Goal: Use online tool/utility: Utilize a website feature to perform a specific function

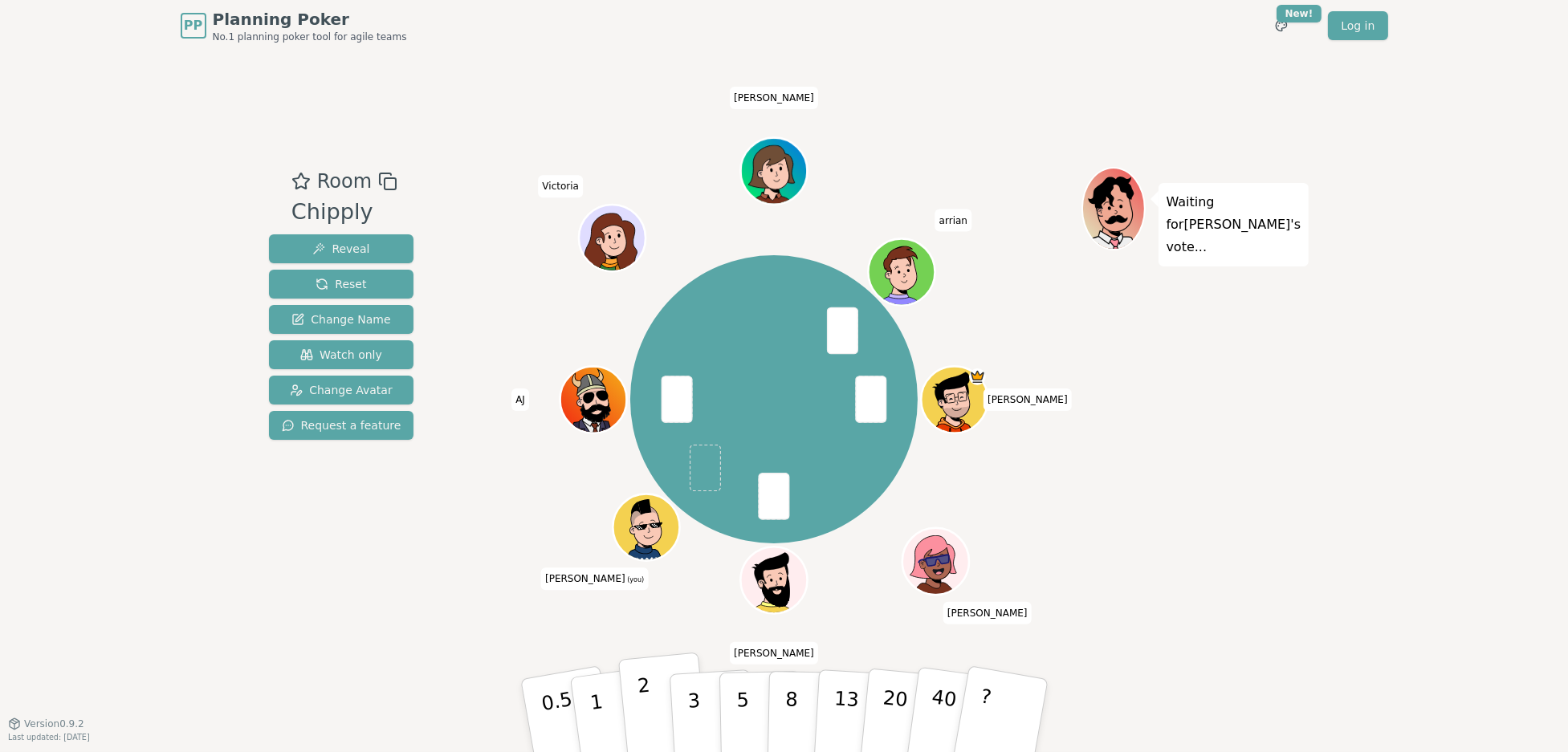
click at [646, 692] on p "2" at bounding box center [646, 718] width 21 height 88
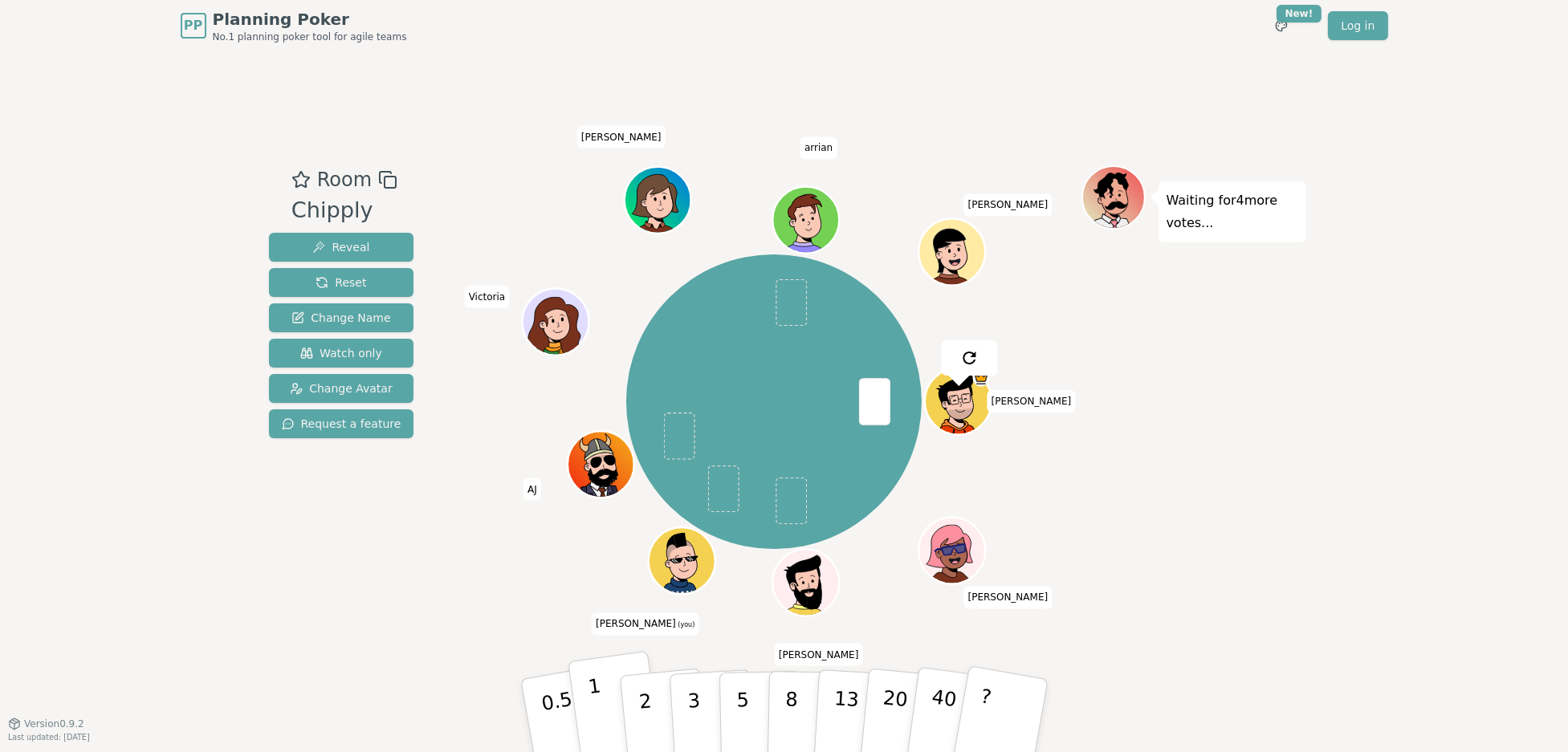
click at [606, 704] on button "1" at bounding box center [615, 715] width 95 height 130
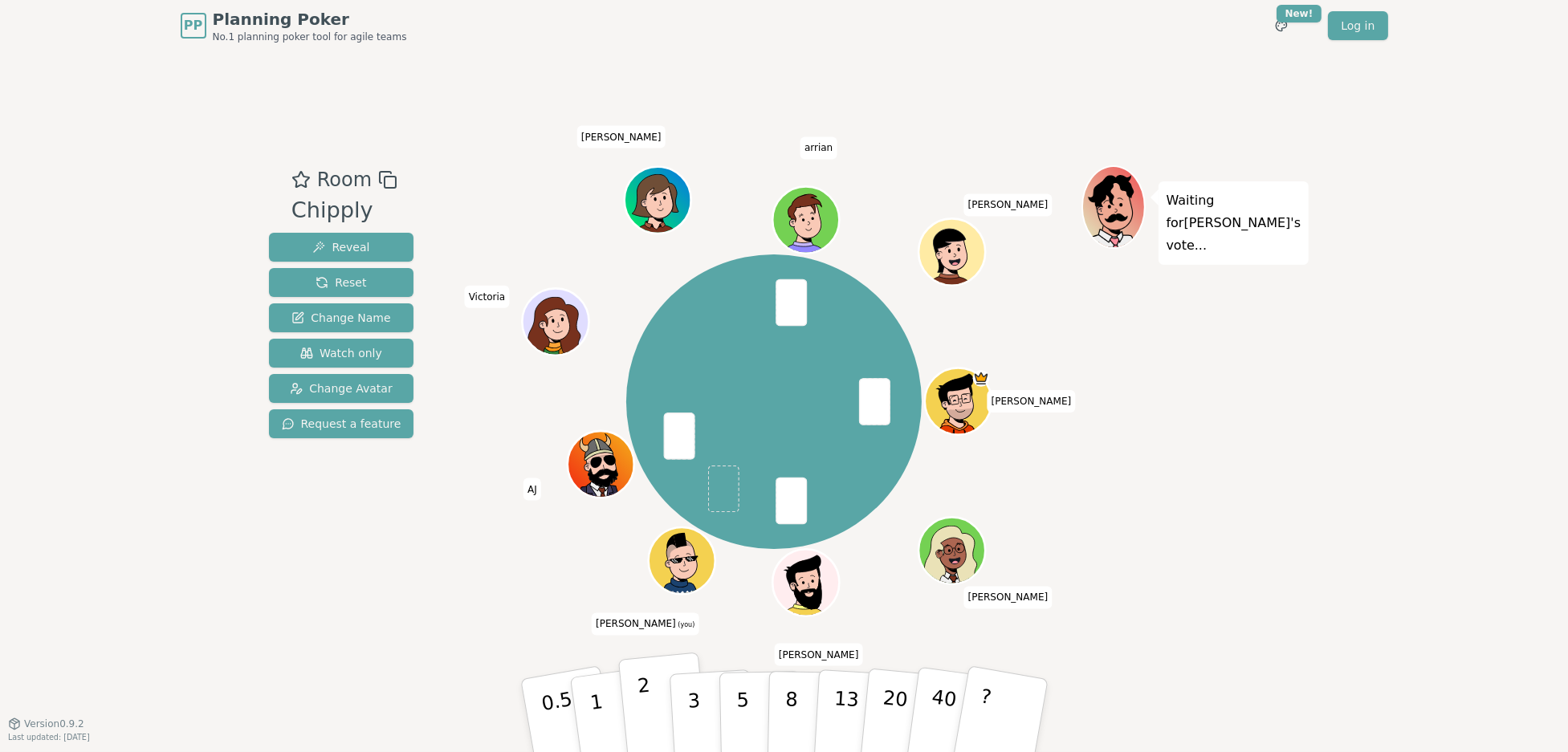
click at [653, 697] on button "2" at bounding box center [663, 716] width 91 height 128
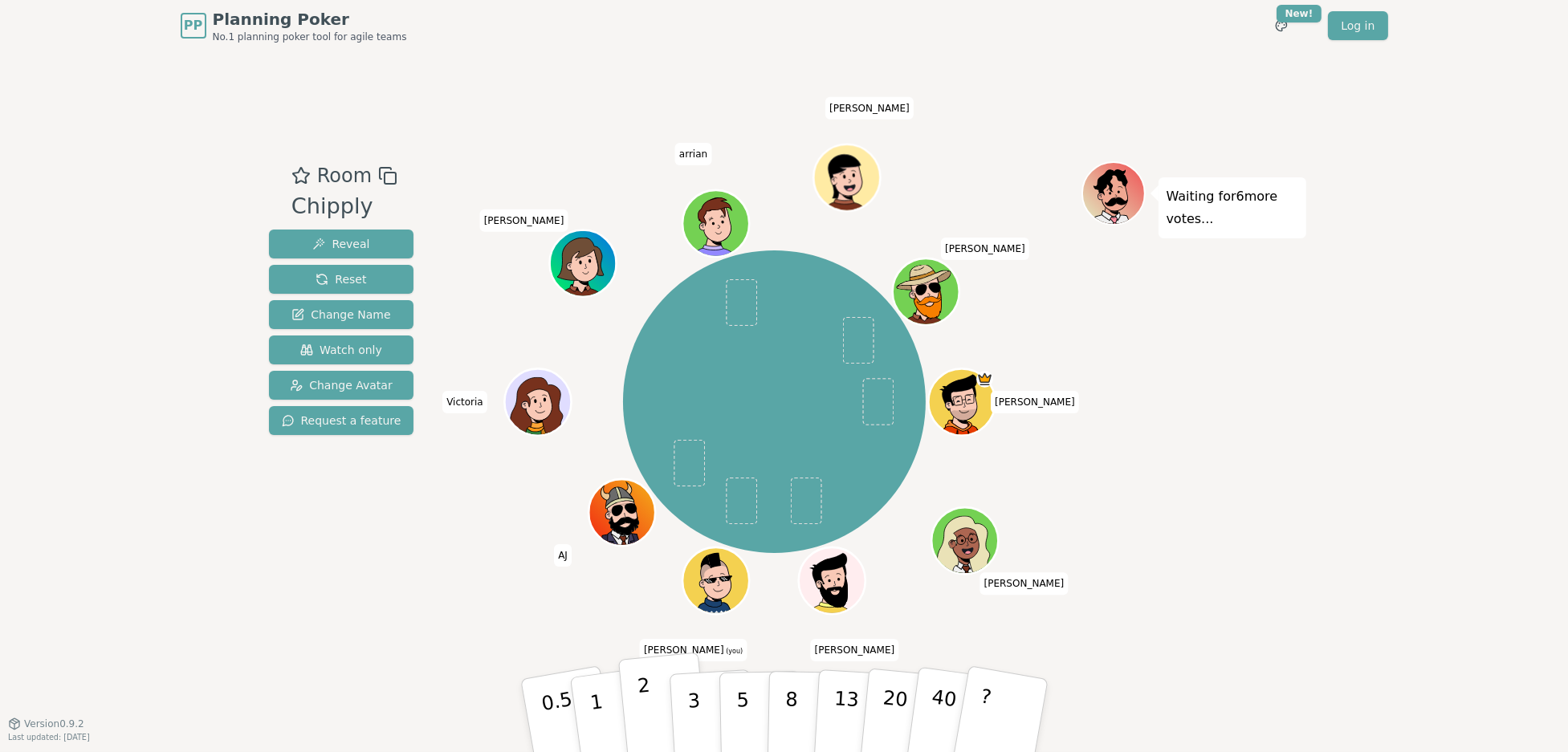
click at [647, 685] on button "2" at bounding box center [663, 716] width 91 height 128
click at [600, 708] on button "1" at bounding box center [615, 715] width 95 height 130
click at [648, 703] on p "2" at bounding box center [646, 718] width 21 height 88
click at [655, 692] on button "2" at bounding box center [663, 716] width 91 height 128
click at [709, 692] on button "3" at bounding box center [711, 715] width 88 height 125
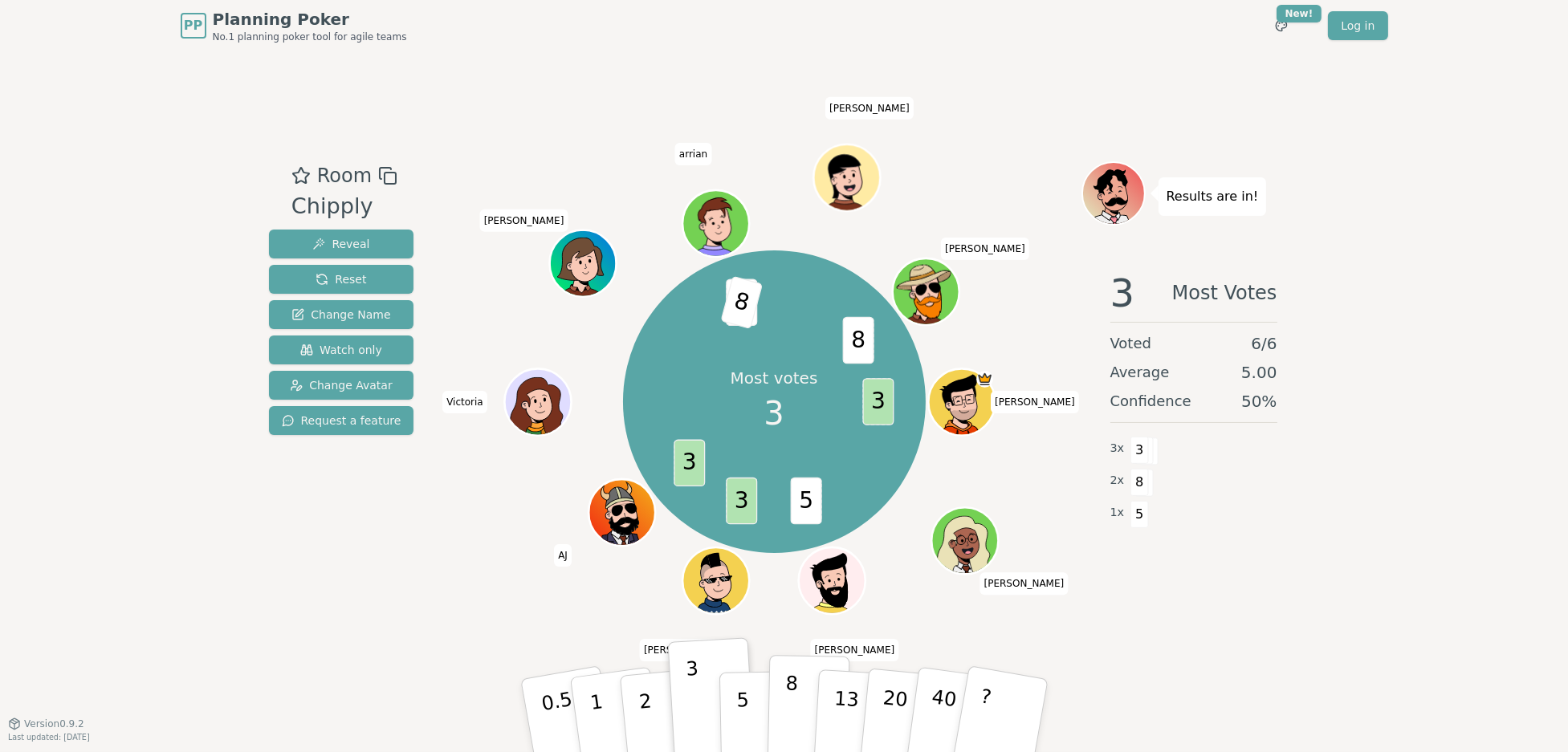
click at [784, 697] on p "8" at bounding box center [790, 715] width 14 height 87
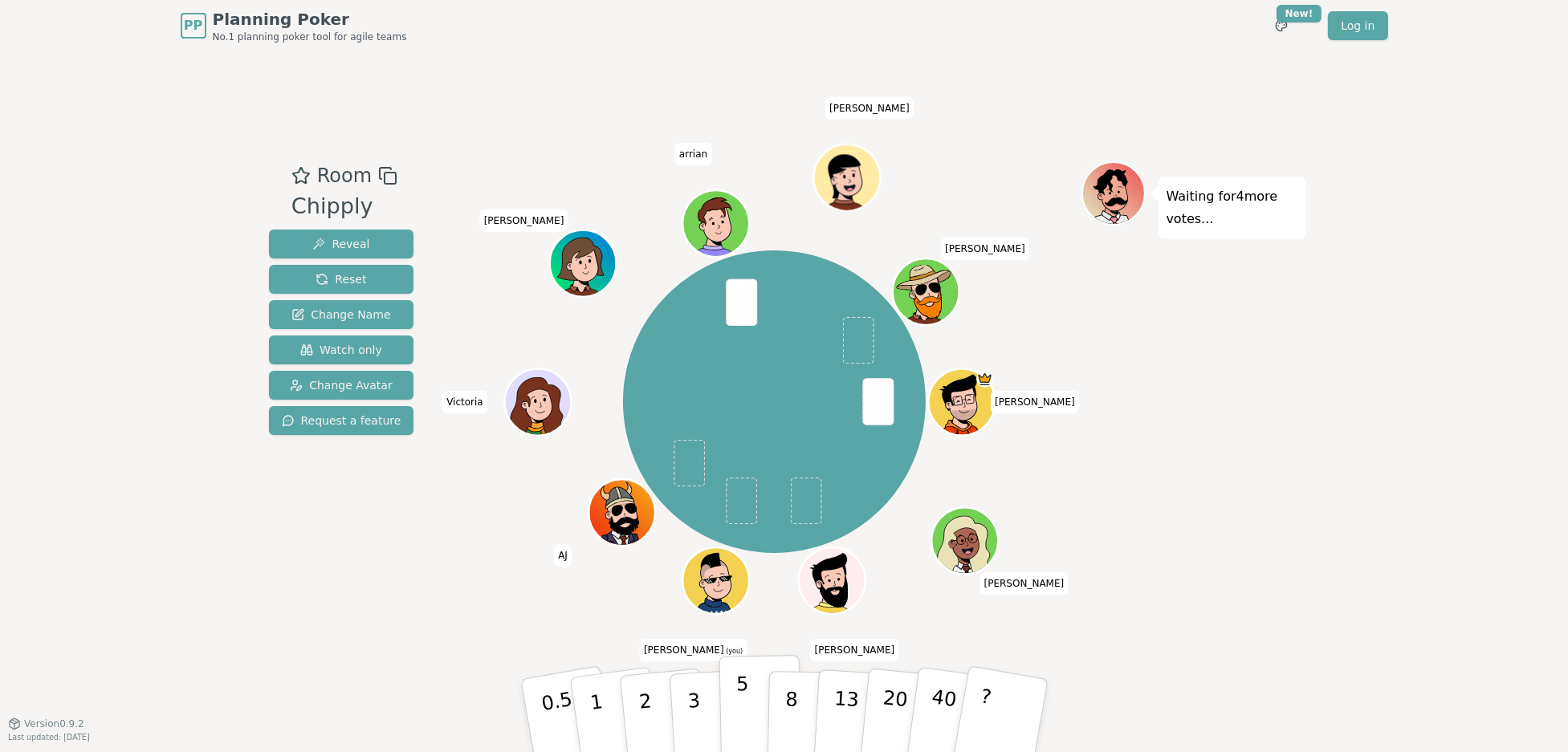
click at [736, 700] on p "5" at bounding box center [742, 716] width 14 height 87
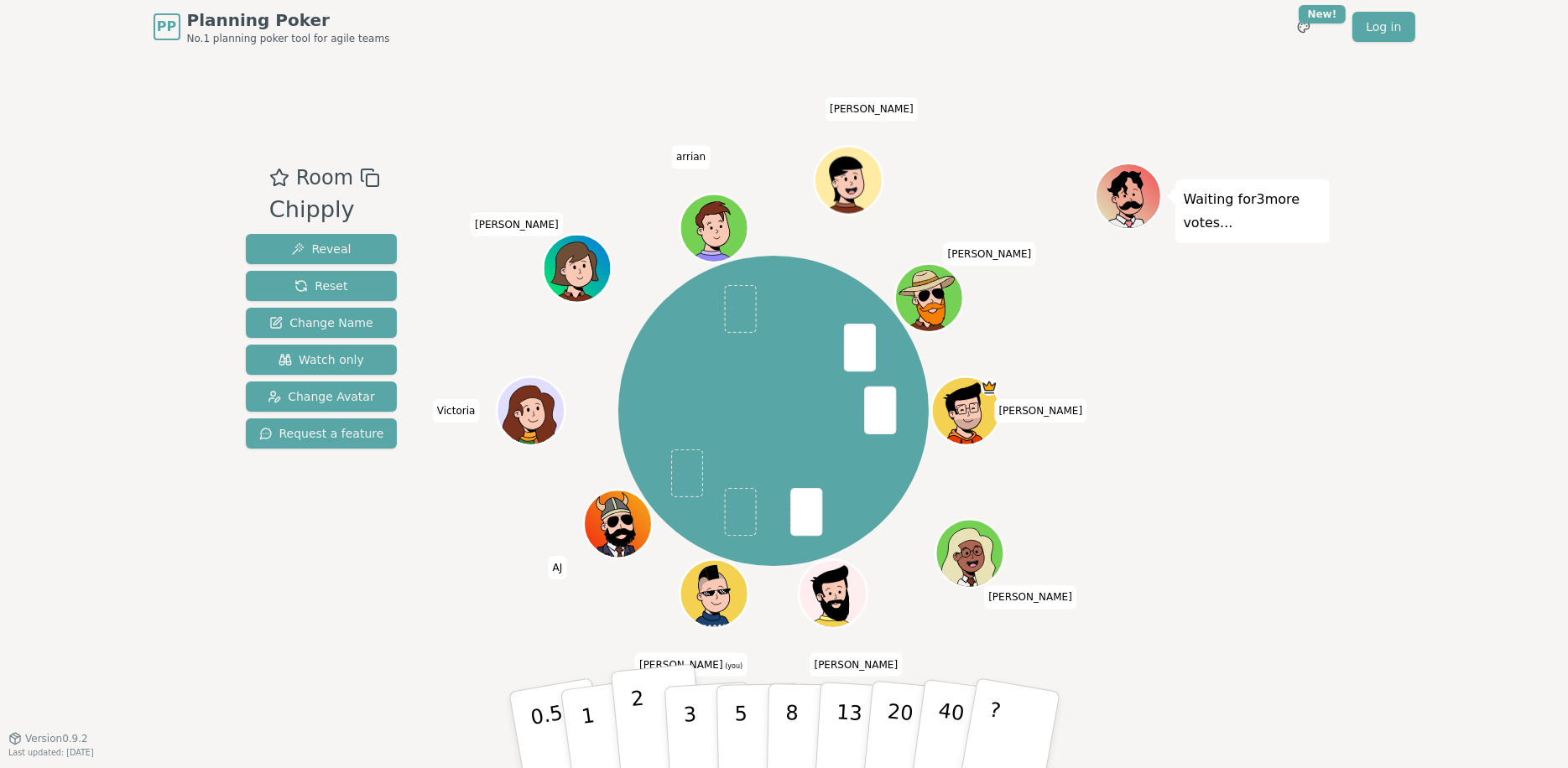
click at [633, 729] on button "2" at bounding box center [657, 732] width 95 height 133
click at [788, 714] on p "8" at bounding box center [790, 730] width 14 height 91
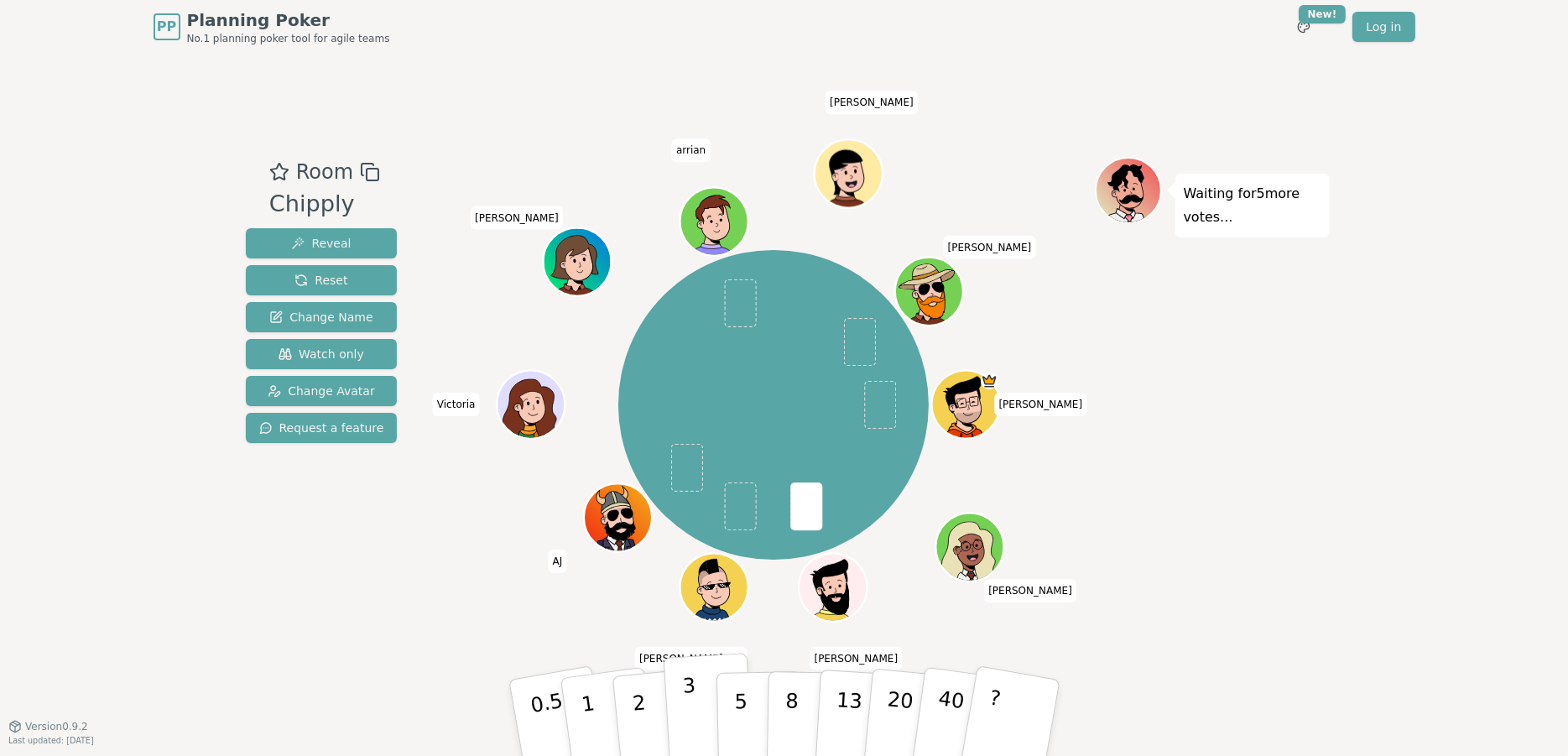
click at [685, 708] on p "3" at bounding box center [690, 719] width 19 height 92
click at [742, 689] on p "5" at bounding box center [740, 719] width 14 height 91
click at [683, 695] on p "3" at bounding box center [690, 719] width 19 height 92
click at [638, 695] on p "2" at bounding box center [640, 720] width 22 height 92
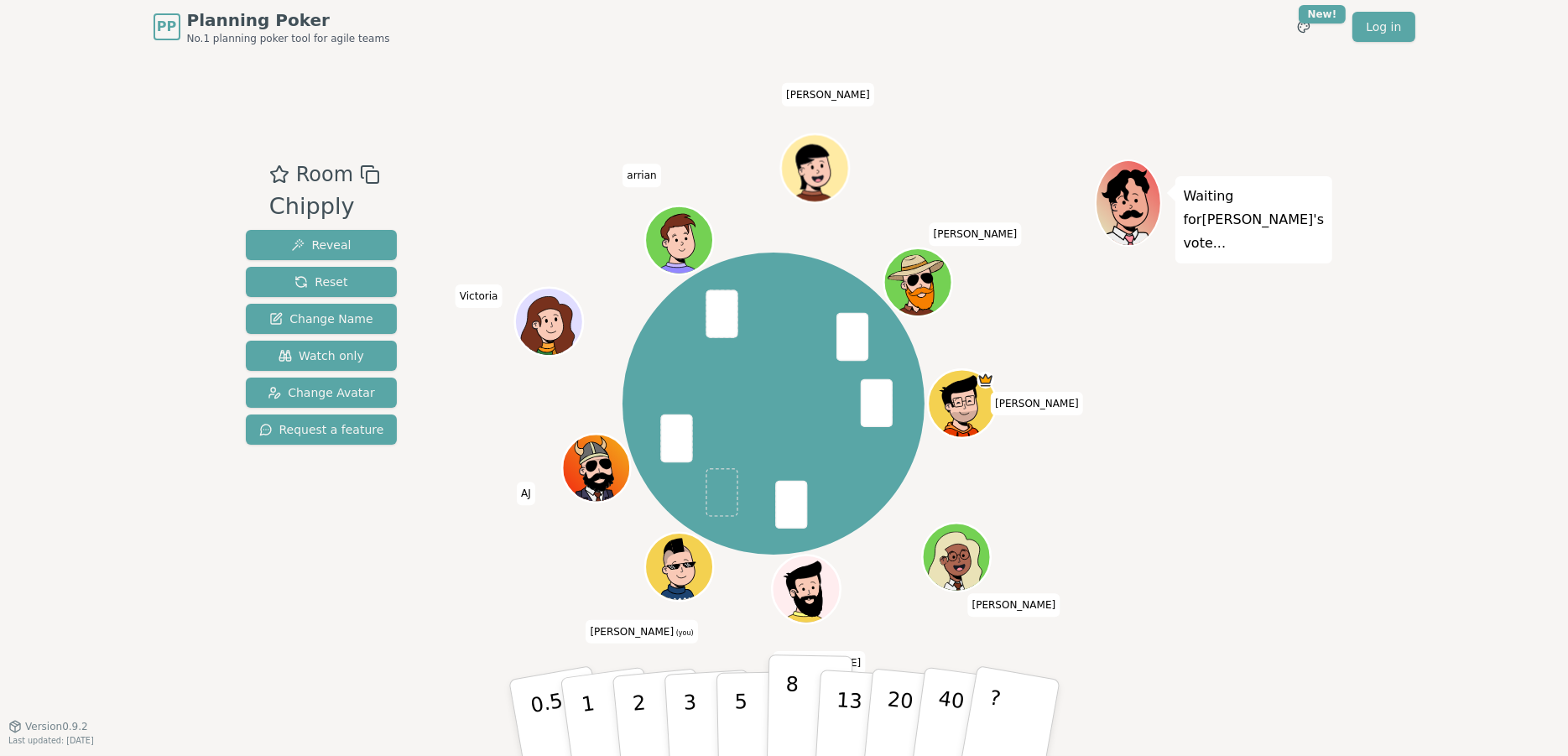
click at [796, 720] on button "8" at bounding box center [809, 718] width 86 height 127
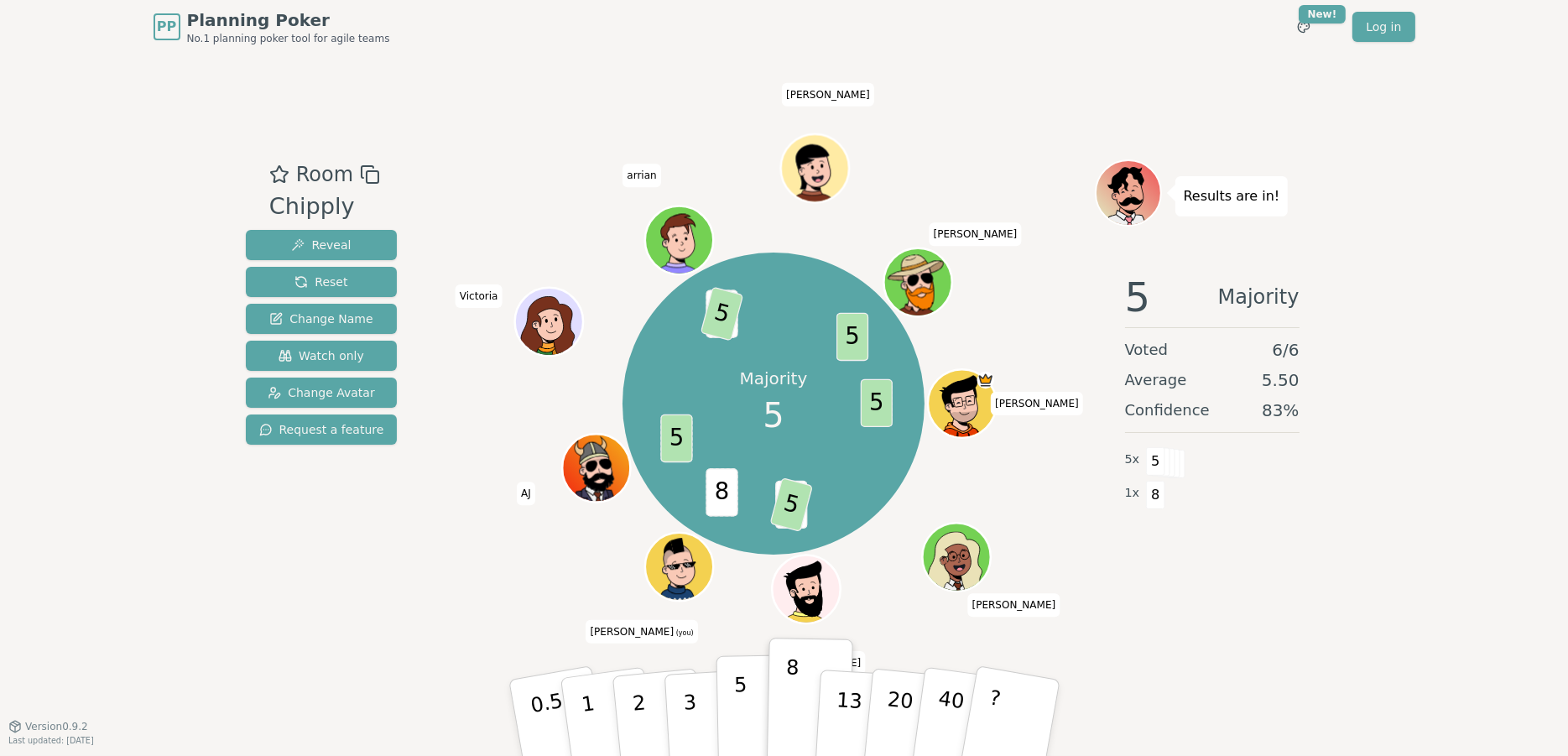
click at [743, 693] on p "5" at bounding box center [740, 719] width 14 height 91
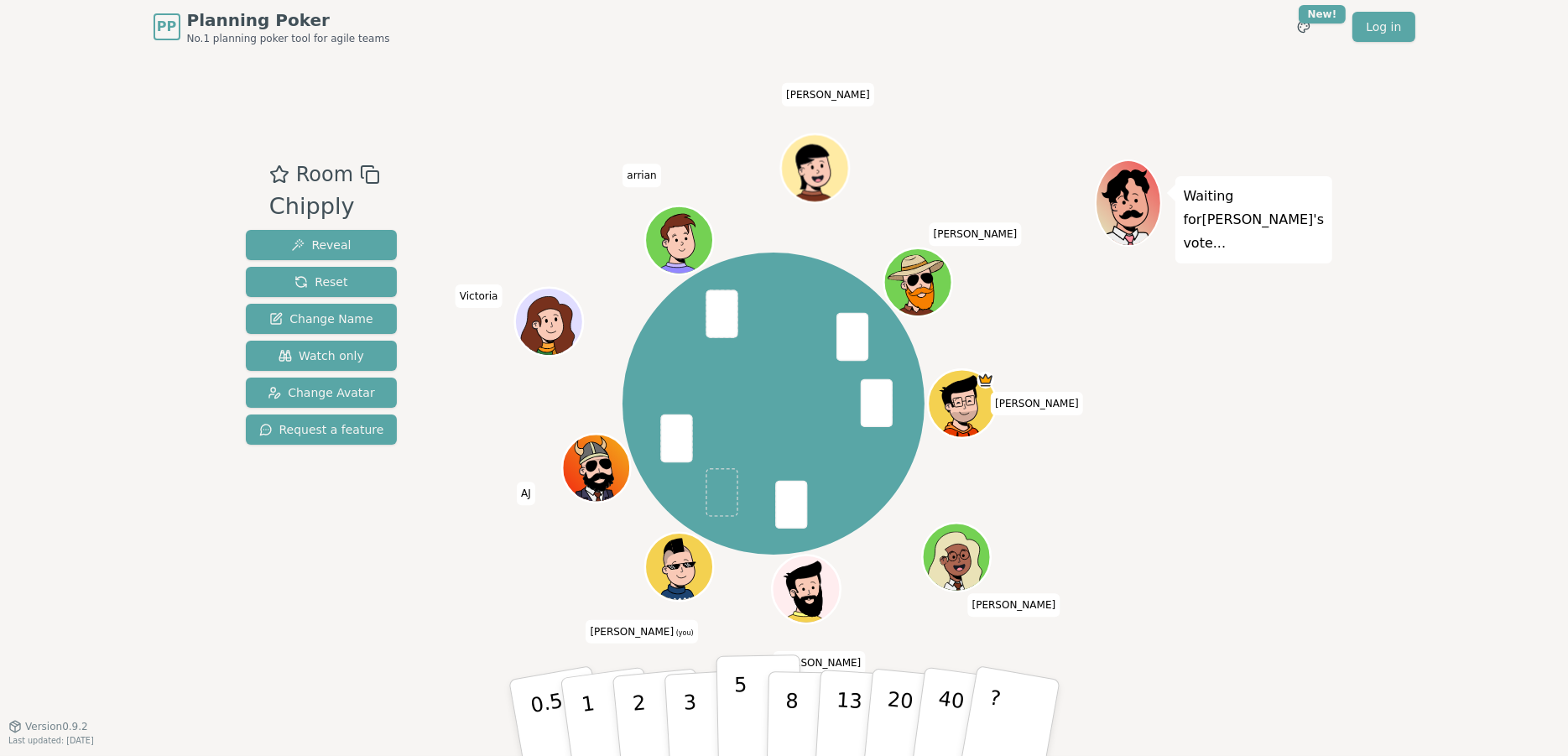
click at [733, 702] on button "5" at bounding box center [758, 718] width 86 height 127
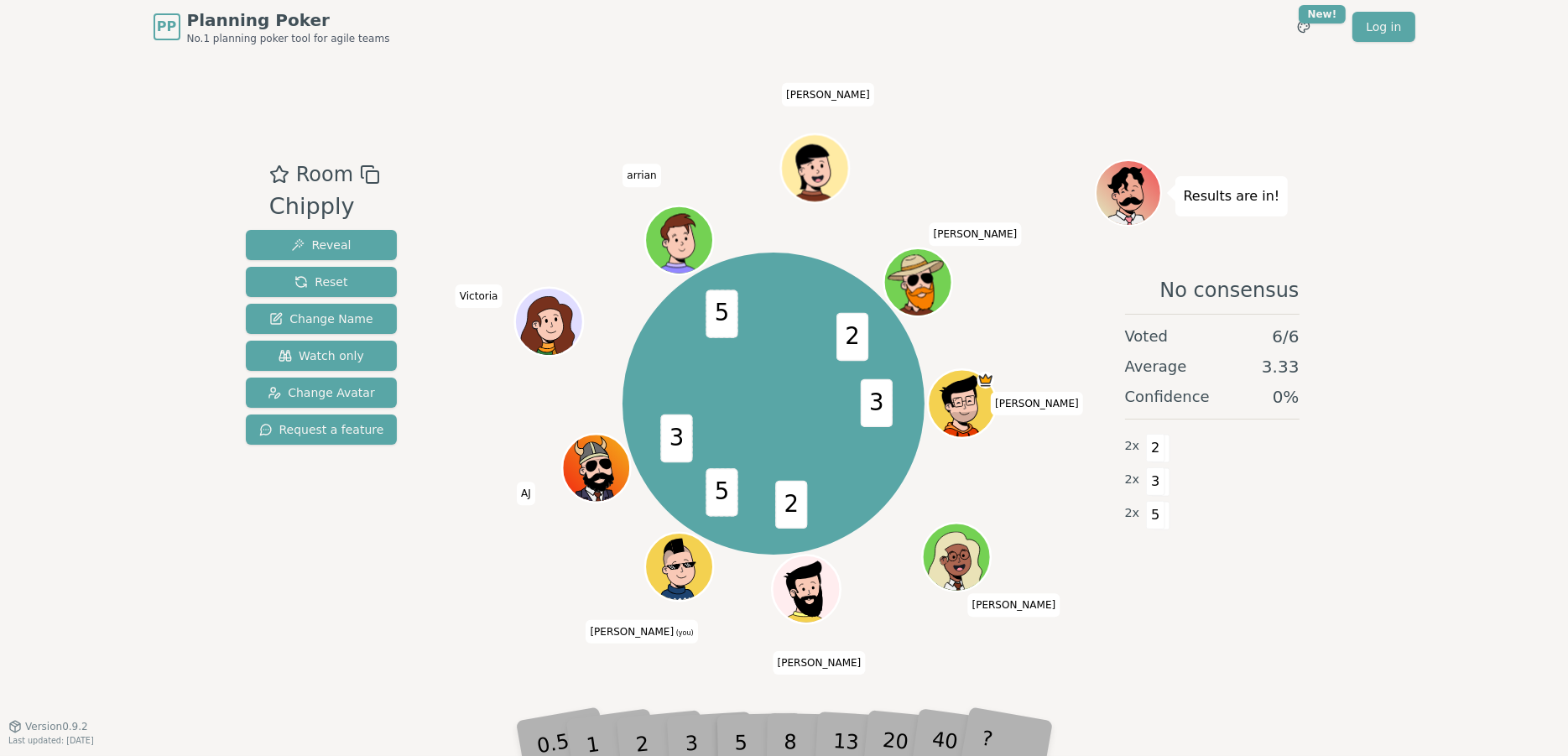
click at [667, 667] on div "Room Chipply Reveal Reset Change Name Watch only Change Avatar Request a featur…" at bounding box center [784, 389] width 1090 height 672
click at [693, 719] on div "3" at bounding box center [708, 718] width 53 height 61
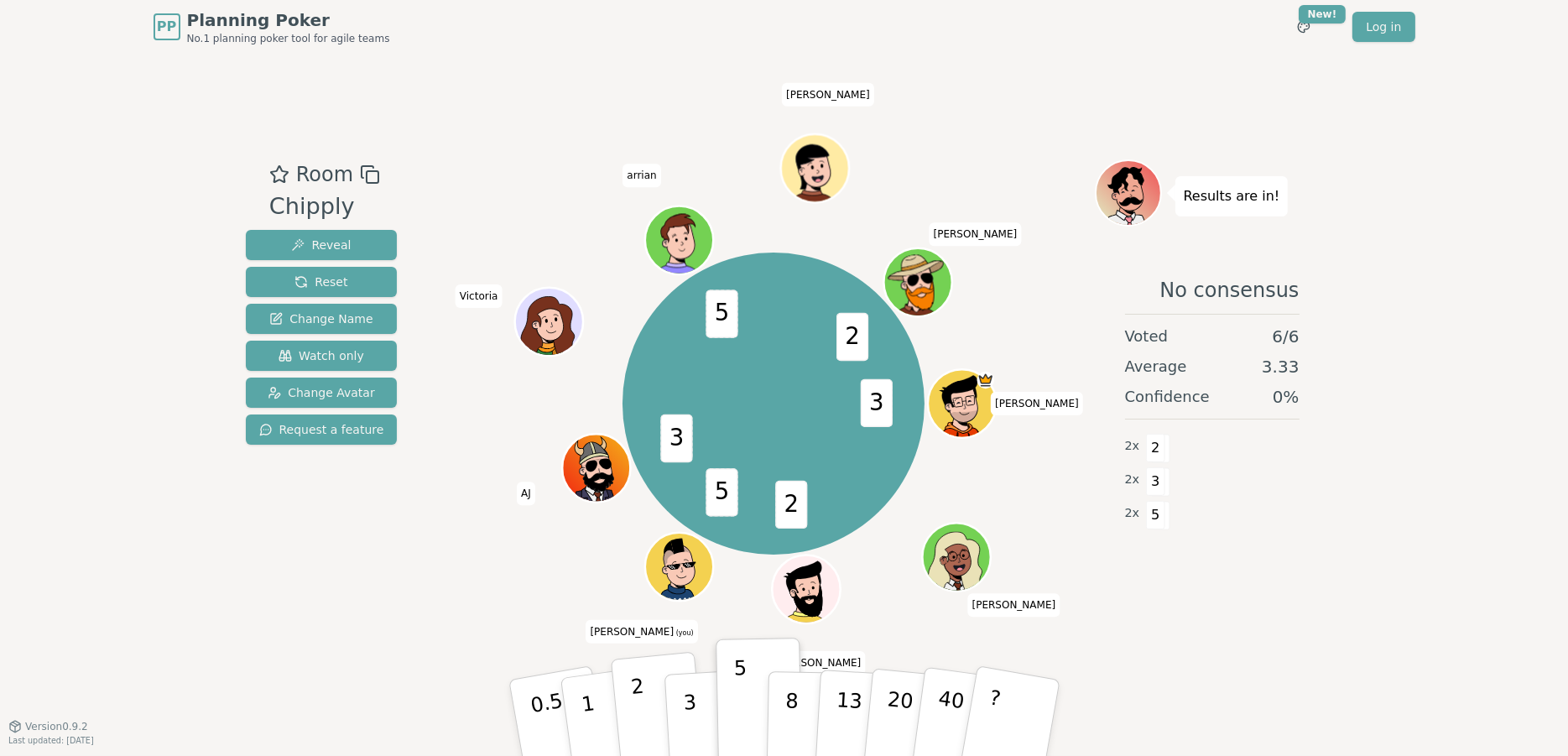
click at [655, 748] on button "2" at bounding box center [657, 719] width 95 height 134
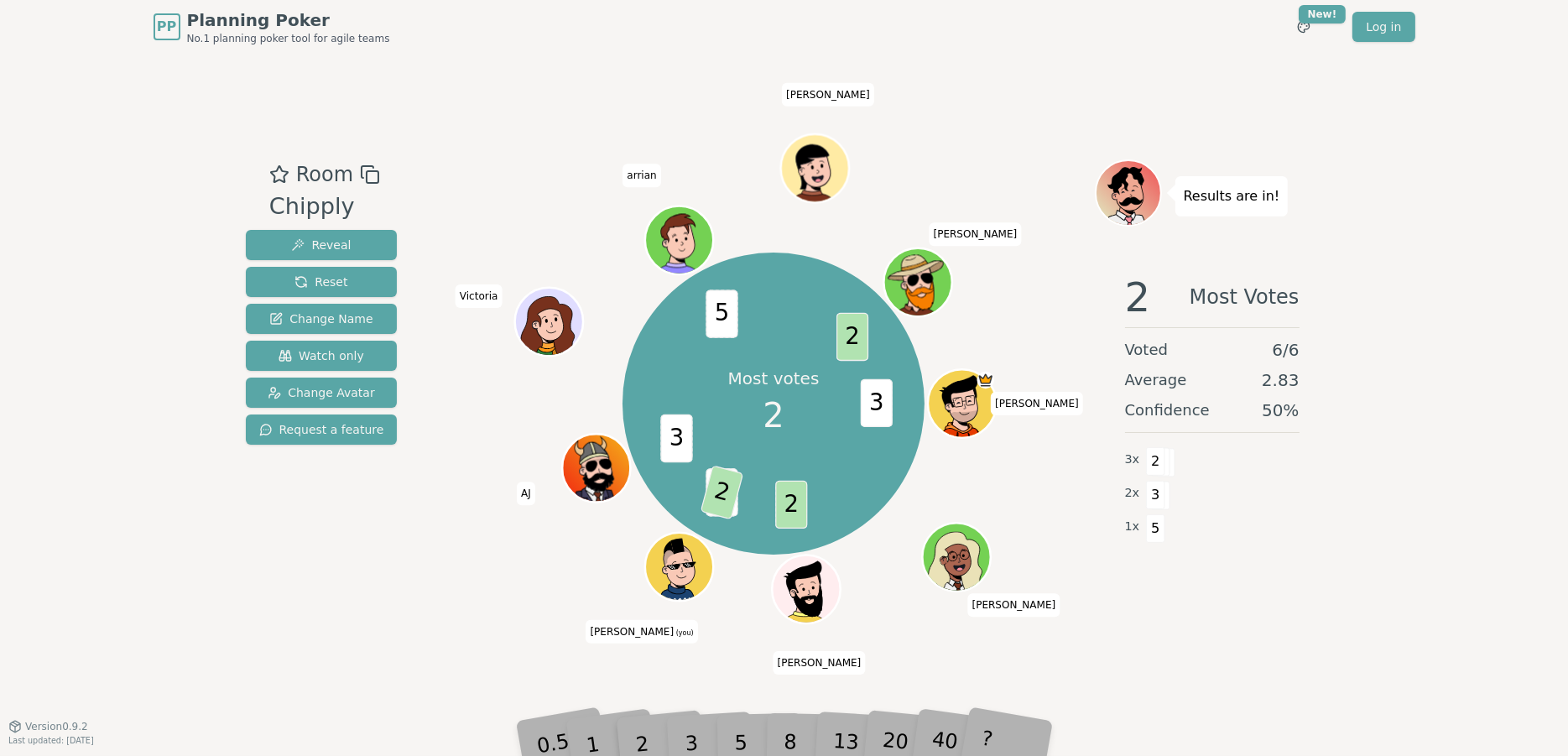
click at [705, 718] on div "3" at bounding box center [708, 718] width 53 height 61
click at [704, 722] on div "3" at bounding box center [708, 718] width 53 height 61
click at [698, 725] on div "3" at bounding box center [708, 718] width 53 height 61
drag, startPoint x: 697, startPoint y: 732, endPoint x: 691, endPoint y: 741, distance: 10.8
click at [697, 733] on div "3" at bounding box center [708, 718] width 53 height 61
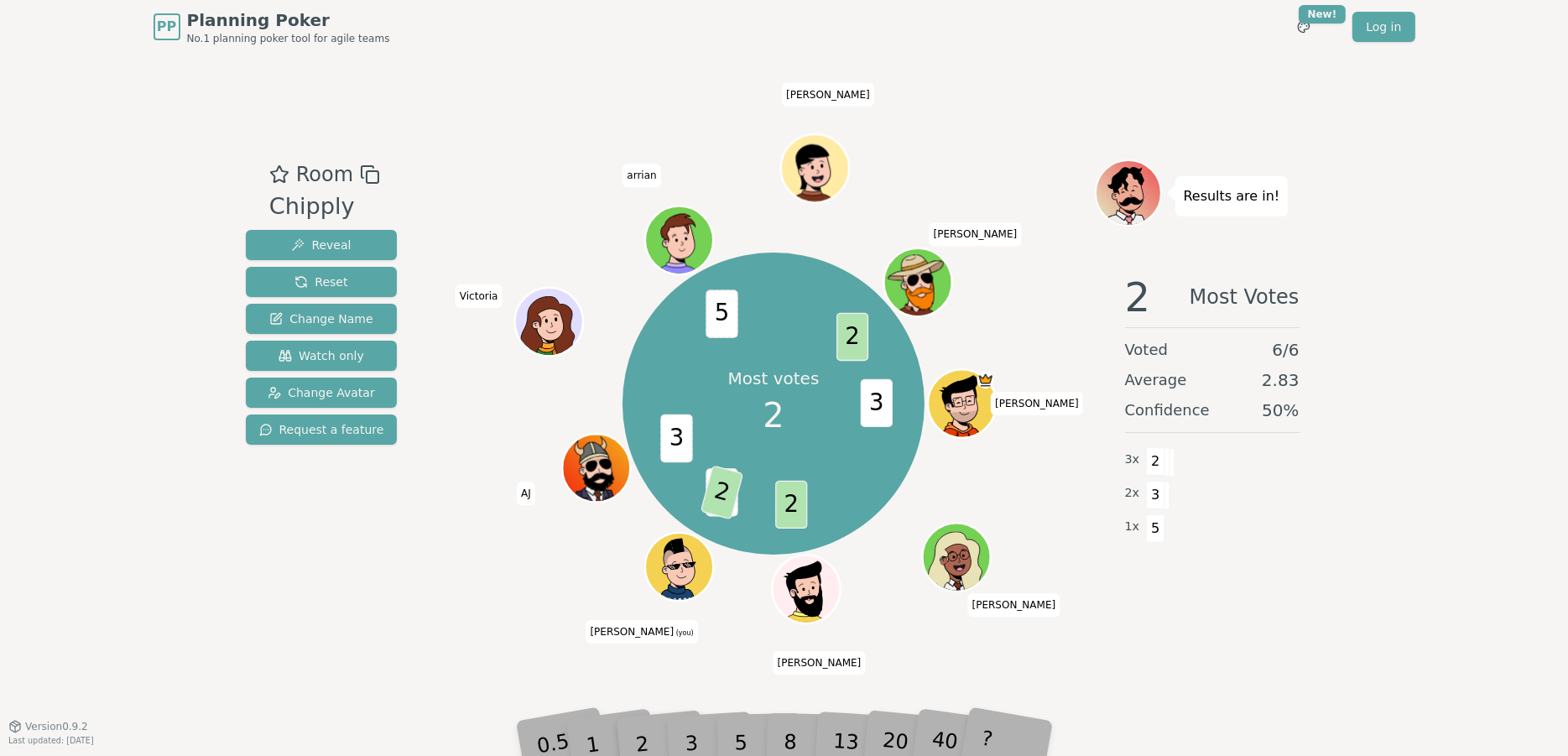
drag, startPoint x: 678, startPoint y: 752, endPoint x: 672, endPoint y: 743, distance: 10.8
click at [672, 743] on div "0.5 1 2 3 5 8 13 20 40 ?" at bounding box center [785, 719] width 504 height 59
click at [684, 713] on div "3" at bounding box center [708, 718] width 53 height 61
click at [695, 732] on div "3" at bounding box center [708, 718] width 53 height 61
click at [699, 732] on div "3" at bounding box center [708, 718] width 53 height 61
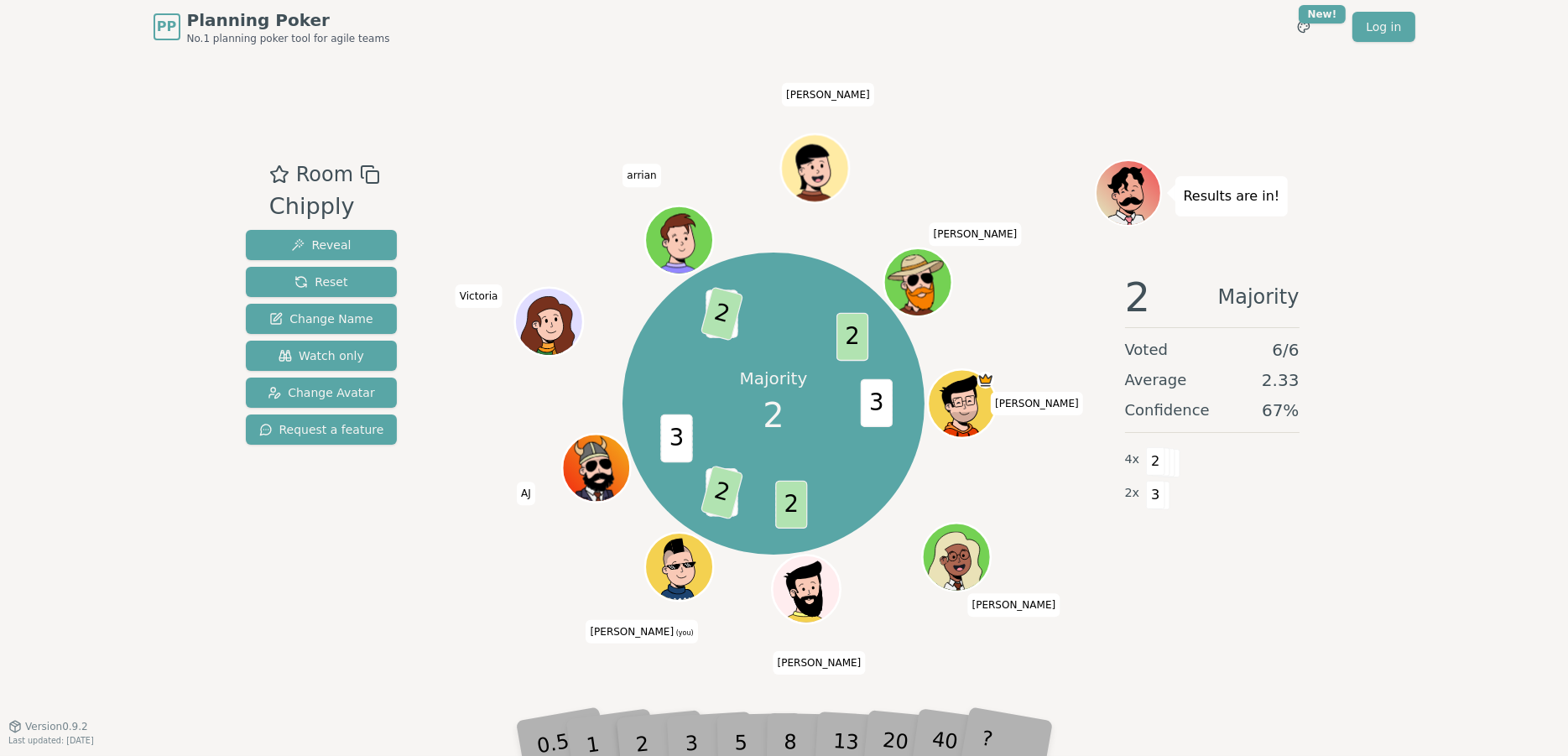
drag, startPoint x: 671, startPoint y: 748, endPoint x: 682, endPoint y: 744, distance: 11.7
click at [675, 746] on div "0.5 1 2 3 5 8 13 20 40 ?" at bounding box center [785, 719] width 504 height 59
click at [696, 738] on div "3" at bounding box center [708, 718] width 53 height 61
click at [699, 736] on div "3" at bounding box center [708, 718] width 53 height 61
